Goal: Task Accomplishment & Management: Complete application form

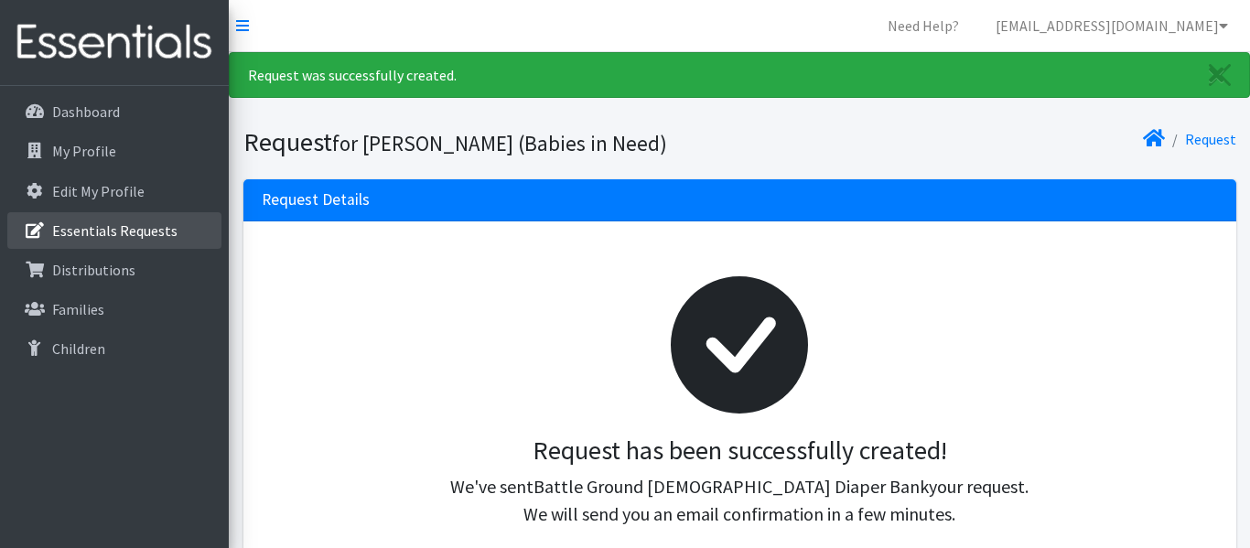
click at [100, 231] on p "Essentials Requests" at bounding box center [114, 230] width 125 height 18
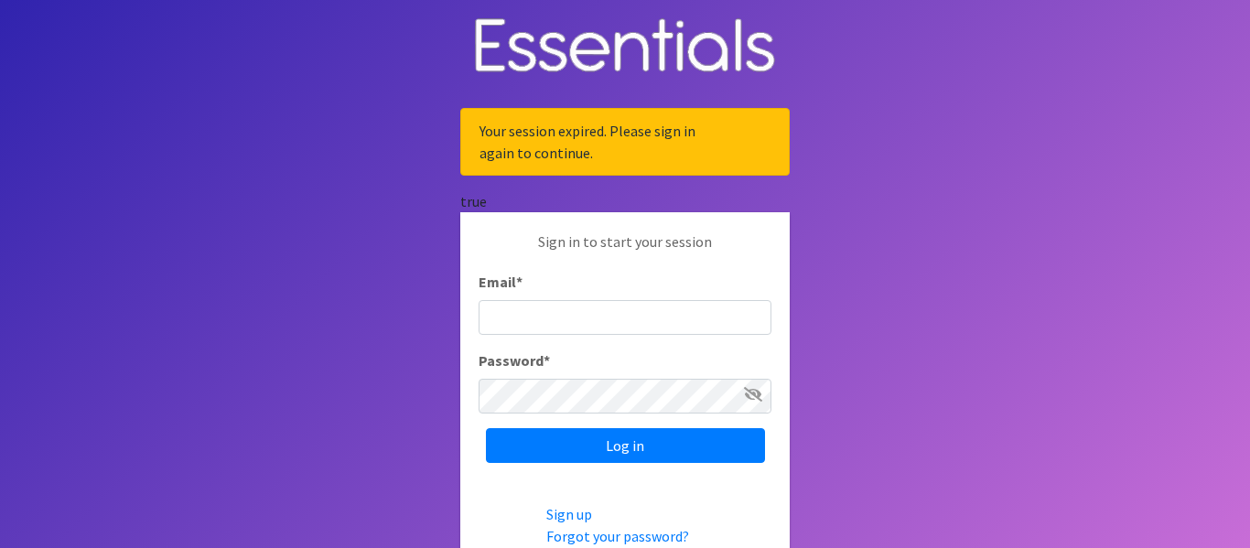
type input "[EMAIL_ADDRESS][DOMAIN_NAME]"
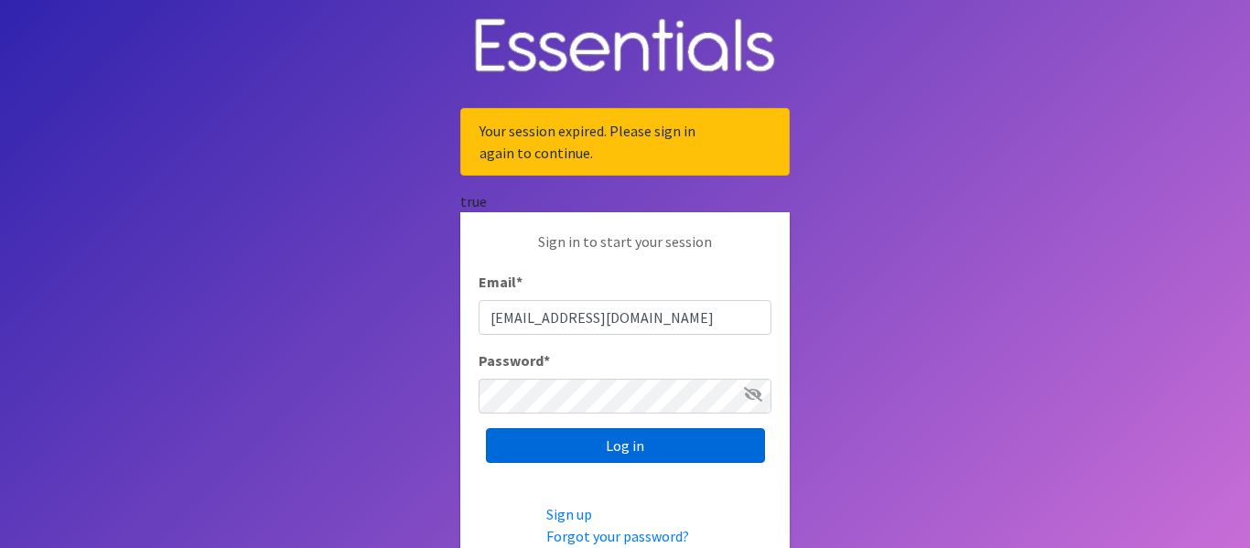
click at [661, 451] on input "Log in" at bounding box center [625, 445] width 279 height 35
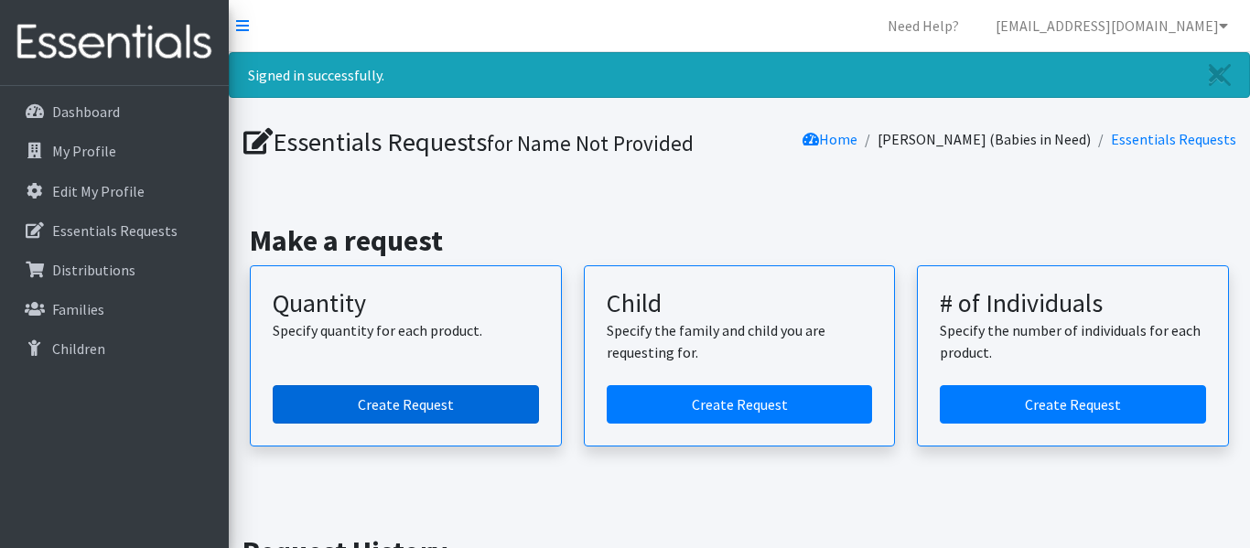
click at [438, 409] on link "Create Request" at bounding box center [406, 404] width 266 height 38
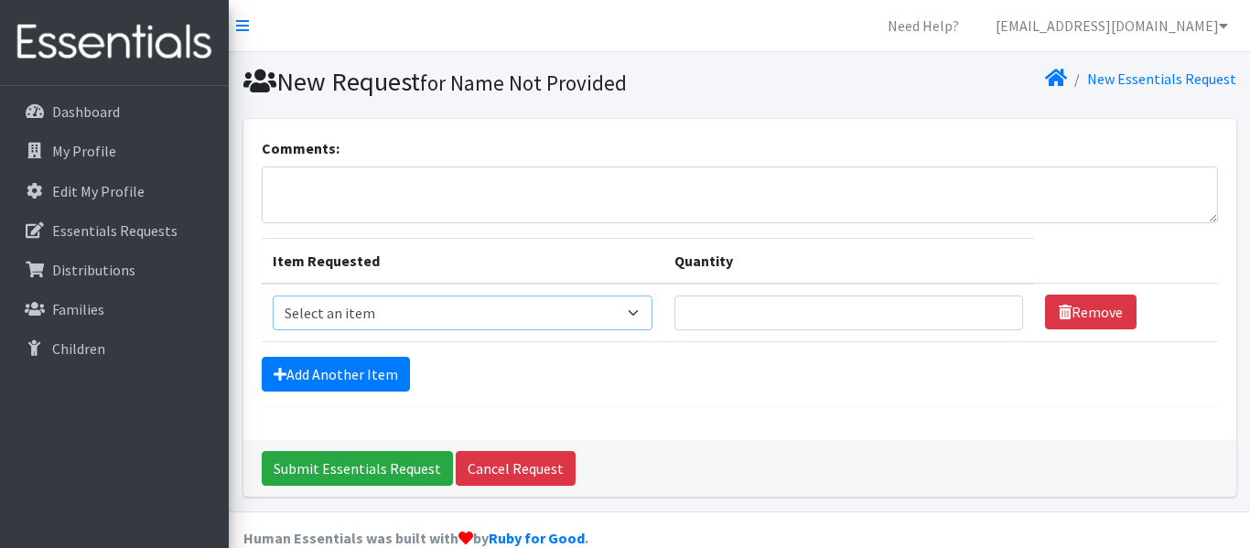
click at [628, 313] on select "Select an item Diaper (Size 2) Diaper (Size 3) Diaper (Size 4) Diaper (Size 5) …" at bounding box center [463, 313] width 380 height 35
select select "2955"
click at [273, 296] on select "Select an item Diaper (Size 2) Diaper (Size 3) Diaper (Size 4) Diaper (Size 5) …" at bounding box center [463, 313] width 380 height 35
click at [674, 308] on input "Quantity" at bounding box center [848, 313] width 349 height 35
type input "400"
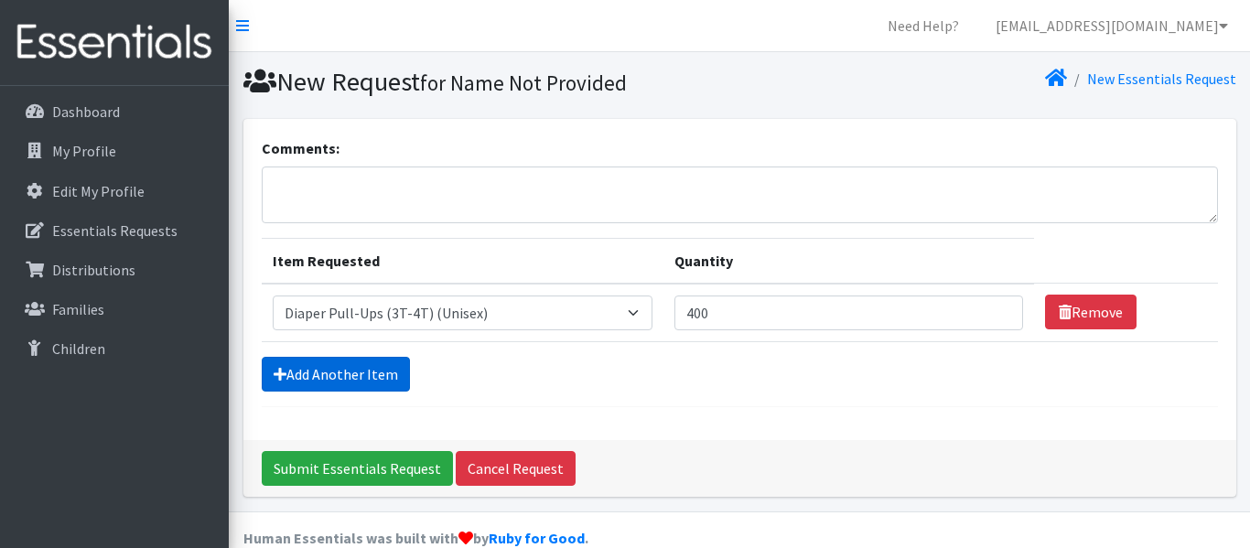
click at [339, 370] on link "Add Another Item" at bounding box center [336, 374] width 148 height 35
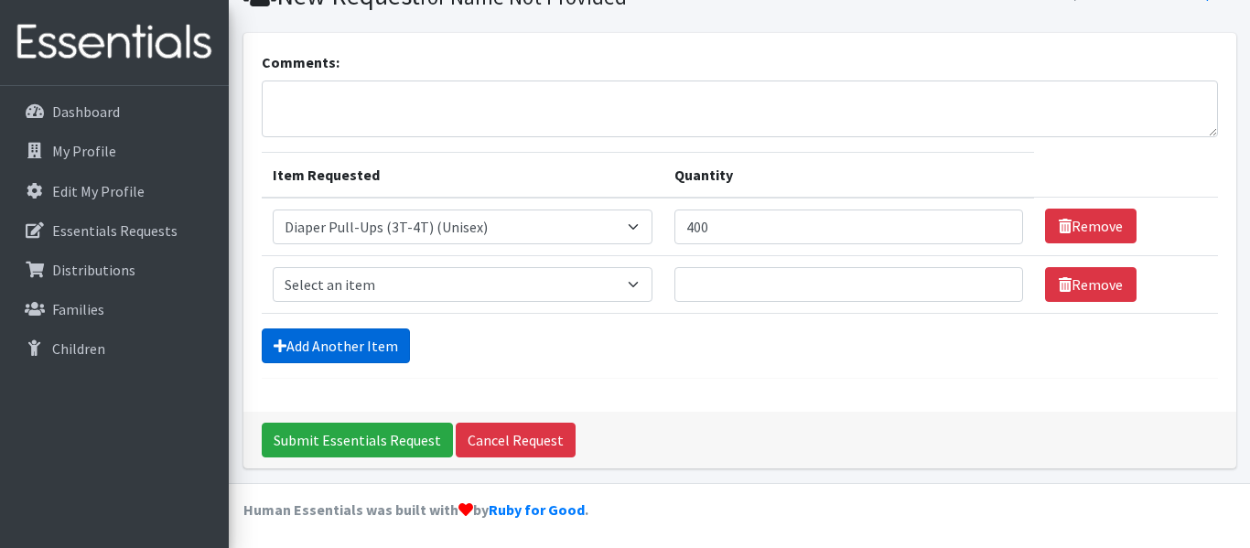
scroll to position [90, 0]
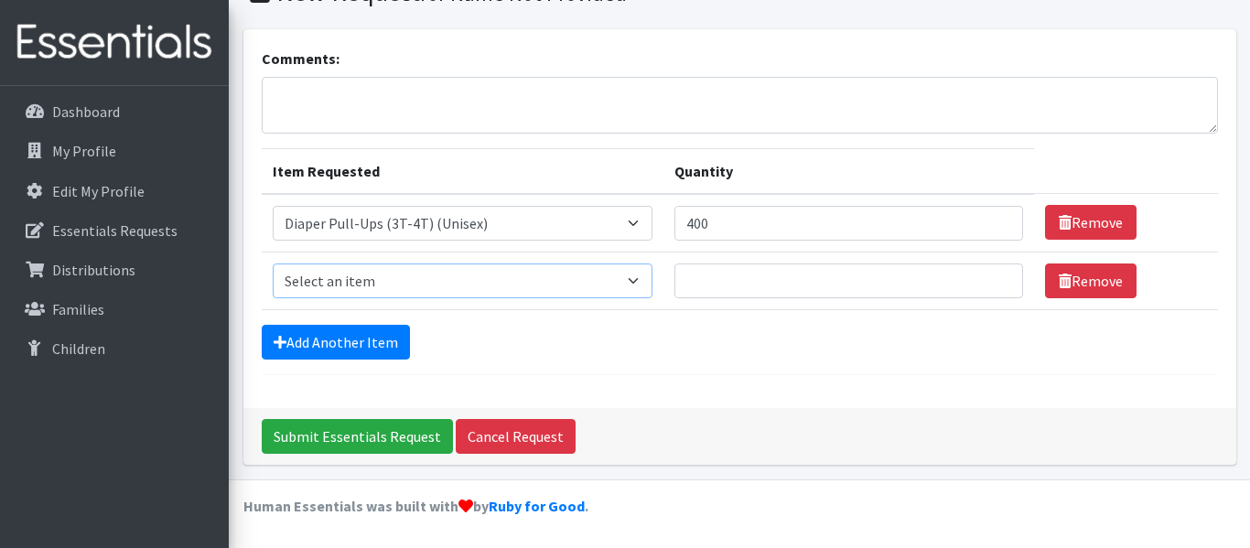
click at [623, 281] on select "Select an item Diaper (Size 2) Diaper (Size 3) Diaper (Size 4) Diaper (Size 5) …" at bounding box center [463, 281] width 380 height 35
select select "2950"
click at [273, 264] on select "Select an item Diaper (Size 2) Diaper (Size 3) Diaper (Size 4) Diaper (Size 5) …" at bounding box center [463, 281] width 380 height 35
click at [677, 277] on input "Quantity" at bounding box center [848, 281] width 349 height 35
type input "400"
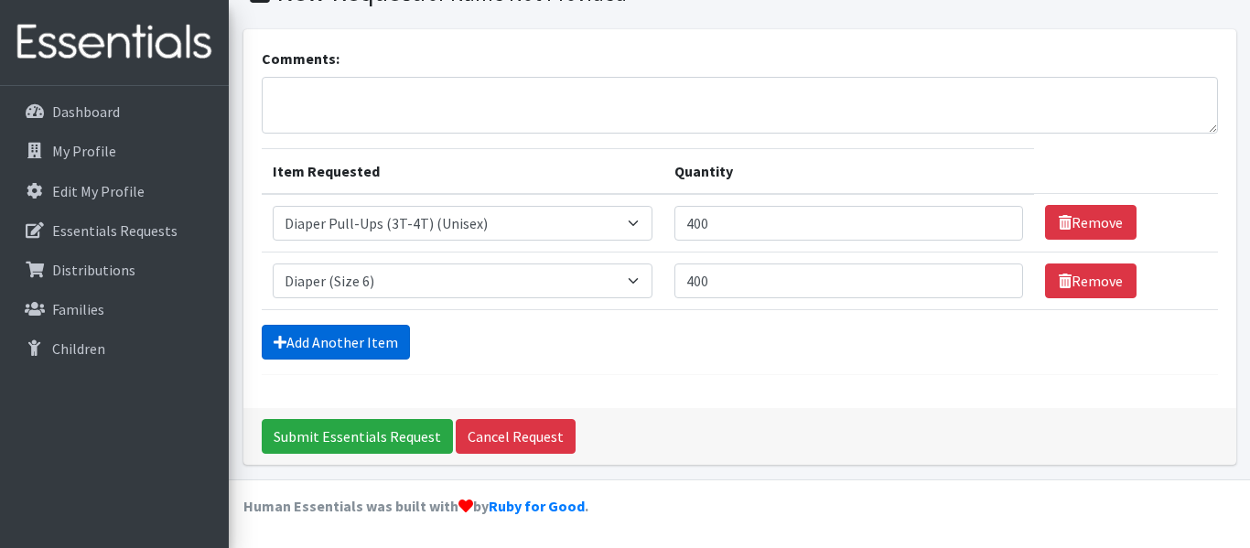
click at [335, 342] on link "Add Another Item" at bounding box center [336, 342] width 148 height 35
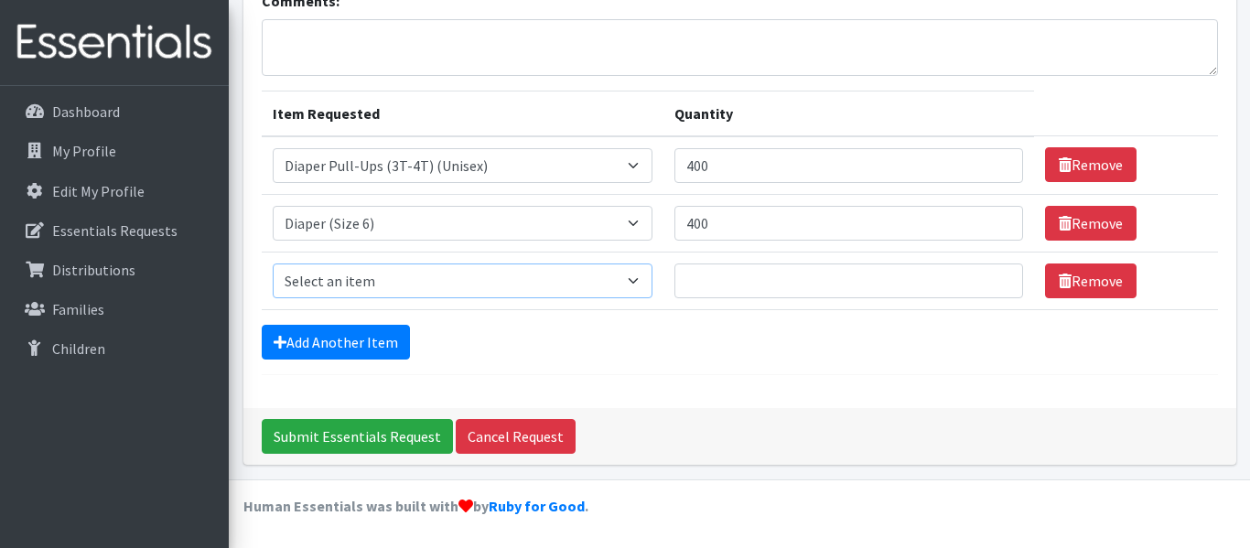
click at [619, 285] on select "Select an item Diaper (Size 2) Diaper (Size 3) Diaper (Size 4) Diaper (Size 5) …" at bounding box center [463, 281] width 380 height 35
select select "2961"
click at [273, 264] on select "Select an item Diaper (Size 2) Diaper (Size 3) Diaper (Size 4) Diaper (Size 5) …" at bounding box center [463, 281] width 380 height 35
click at [674, 285] on input "Quantity" at bounding box center [848, 281] width 349 height 35
type input "400"
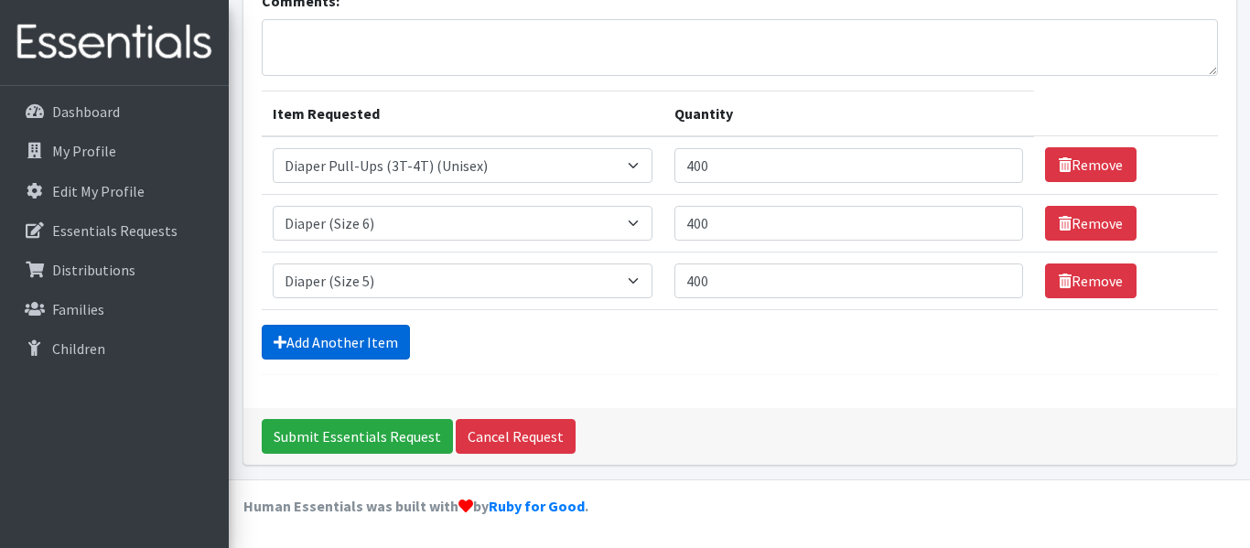
click at [330, 344] on link "Add Another Item" at bounding box center [336, 342] width 148 height 35
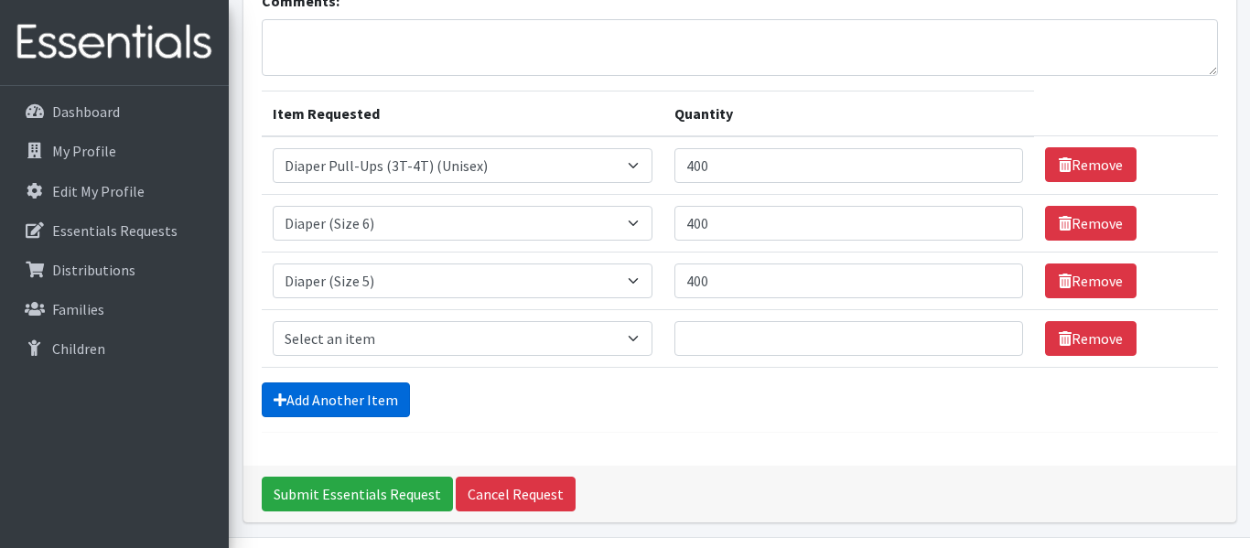
scroll to position [205, 0]
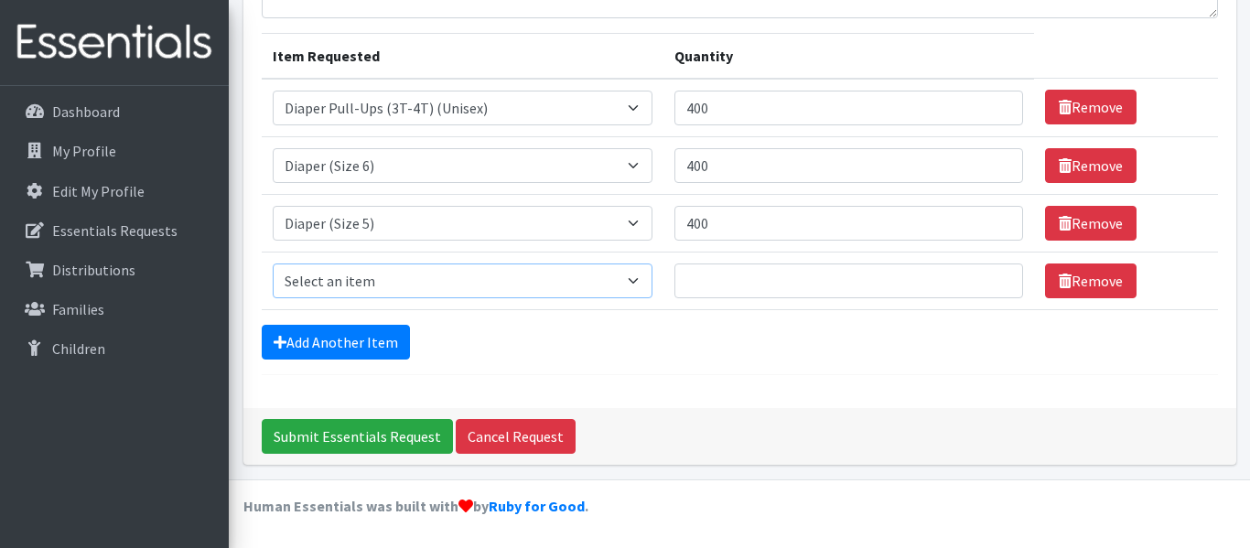
click at [622, 280] on select "Select an item Diaper (Size 2) Diaper (Size 3) Diaper (Size 4) Diaper (Size 5) …" at bounding box center [463, 281] width 380 height 35
select select "2930"
click at [273, 264] on select "Select an item Diaper (Size 2) Diaper (Size 3) Diaper (Size 4) Diaper (Size 5) …" at bounding box center [463, 281] width 380 height 35
click at [678, 281] on input "Quantity" at bounding box center [848, 281] width 349 height 35
type input "400"
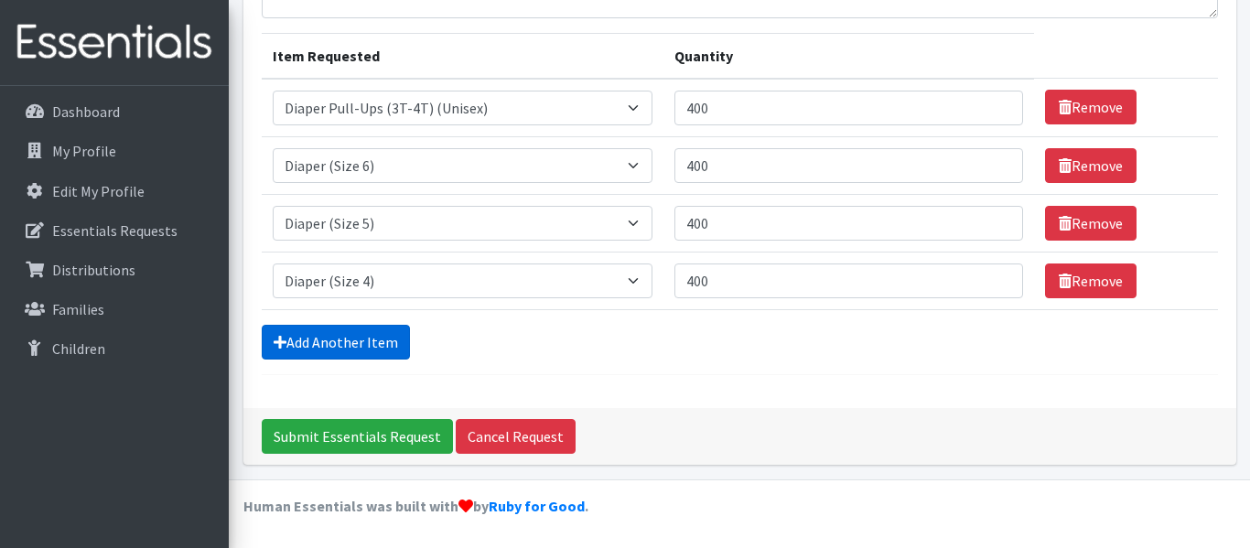
click at [349, 341] on link "Add Another Item" at bounding box center [336, 342] width 148 height 35
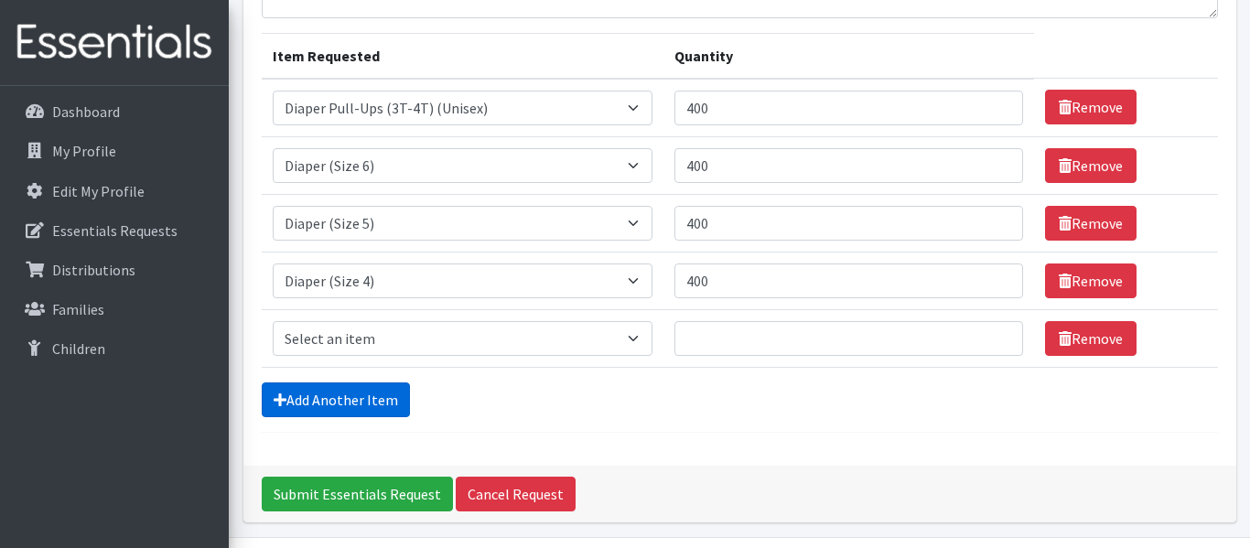
scroll to position [263, 0]
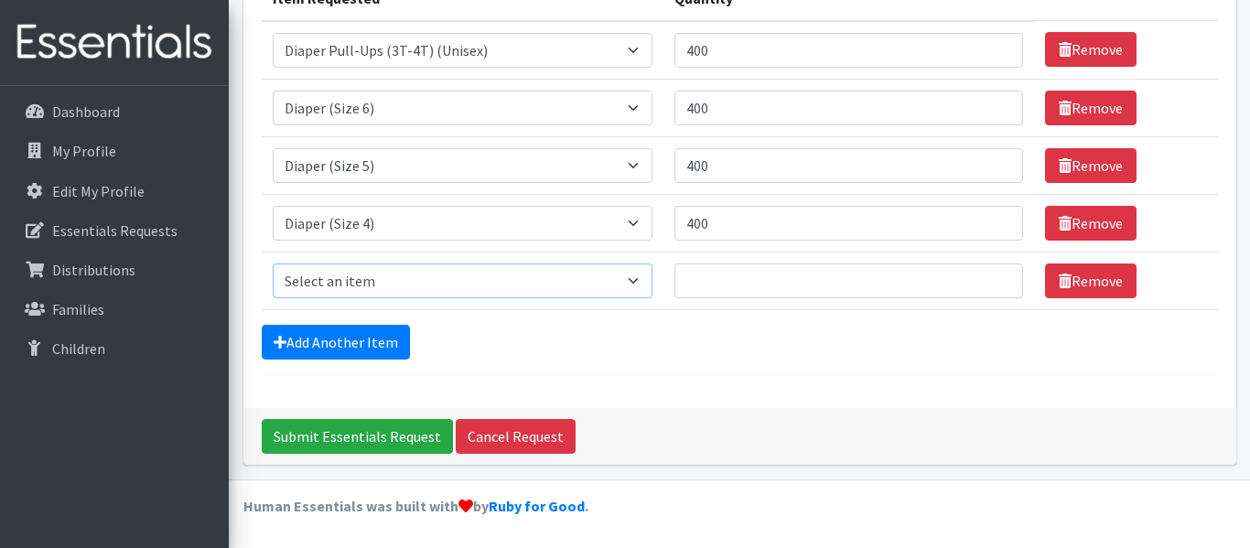
click at [624, 279] on select "Select an item Diaper (Size 2) Diaper (Size 3) Diaper (Size 4) Diaper (Size 5) …" at bounding box center [463, 281] width 380 height 35
select select "2937"
click at [273, 264] on select "Select an item Diaper (Size 2) Diaper (Size 3) Diaper (Size 4) Diaper (Size 5) …" at bounding box center [463, 281] width 380 height 35
click at [674, 281] on input "Quantity" at bounding box center [848, 281] width 349 height 35
type input "54"
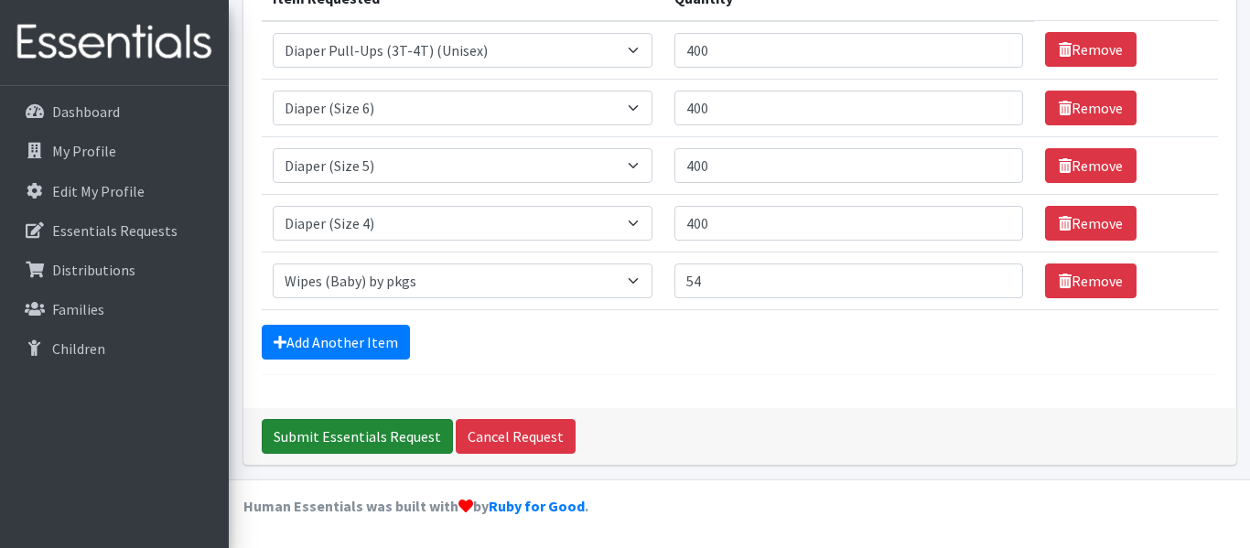
click at [339, 432] on input "Submit Essentials Request" at bounding box center [357, 436] width 191 height 35
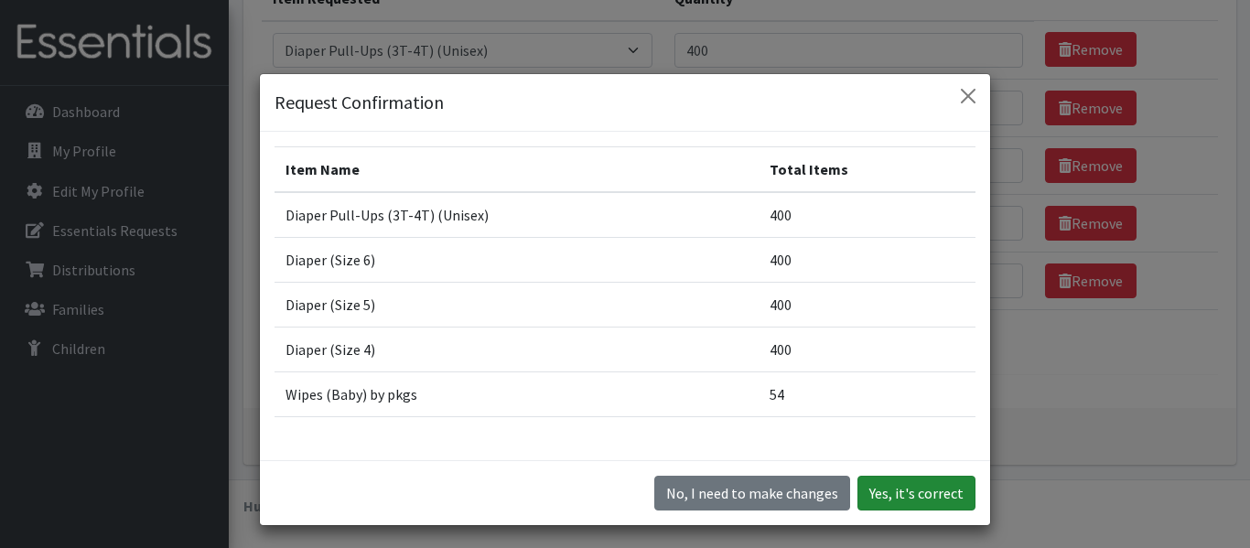
click at [866, 490] on button "Yes, it's correct" at bounding box center [916, 493] width 118 height 35
